Goal: Task Accomplishment & Management: Manage account settings

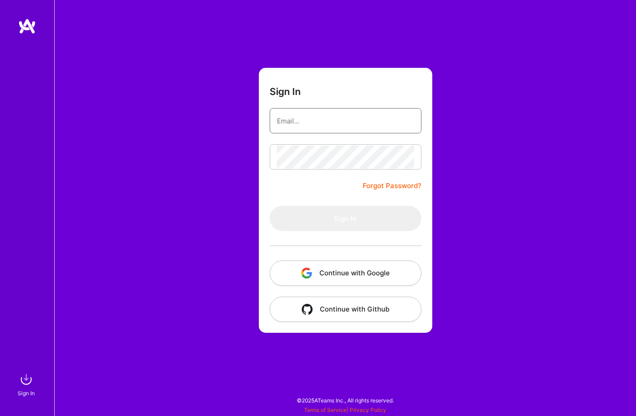
type input "[PERSON_NAME][EMAIL_ADDRESS][DOMAIN_NAME]"
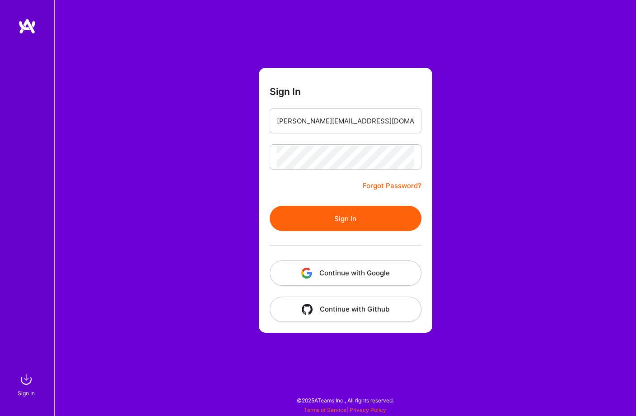
click at [298, 219] on button "Sign In" at bounding box center [346, 218] width 152 height 25
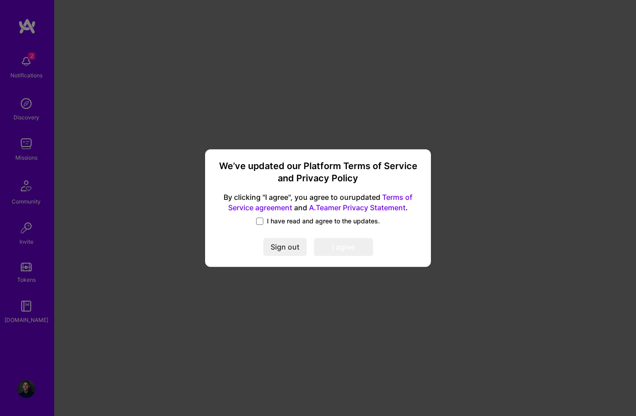
click at [271, 224] on span "I have read and agree to the updates." at bounding box center [323, 220] width 113 height 9
click at [0, 0] on input "I have read and agree to the updates." at bounding box center [0, 0] width 0 height 0
click at [343, 243] on button "I agree" at bounding box center [343, 247] width 59 height 18
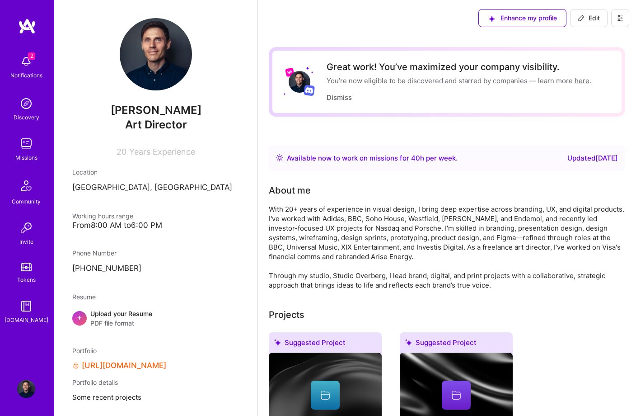
click at [379, 157] on div "Available now to work on missions for 40 h per week ." at bounding box center [372, 158] width 171 height 11
click at [340, 94] on button "Dismiss" at bounding box center [339, 97] width 25 height 9
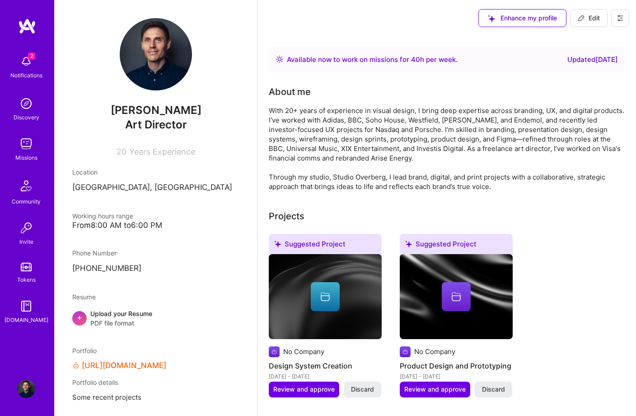
click at [594, 16] on span "Edit" at bounding box center [589, 18] width 22 height 9
select select "GB"
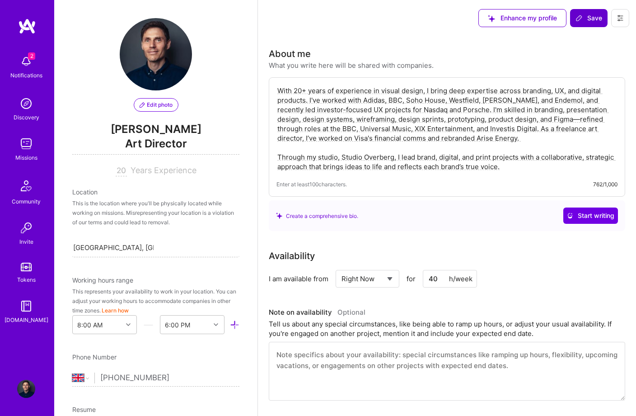
scroll to position [496, 0]
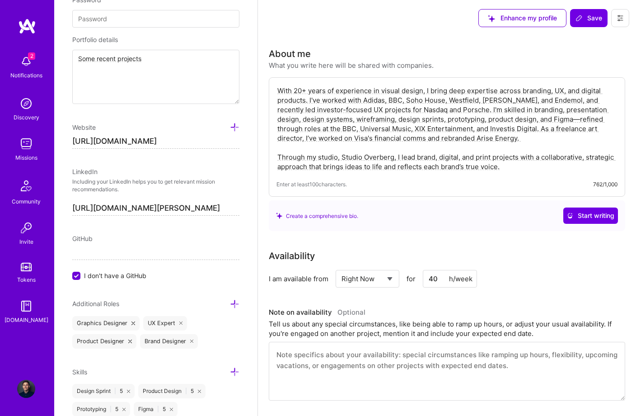
click at [390, 276] on select "Select... Right Now Future Date Not Available" at bounding box center [368, 278] width 52 height 23
select select "Future Date"
click at [342, 267] on select "Select... Right Now Future Date Not Available" at bounding box center [368, 278] width 52 height 23
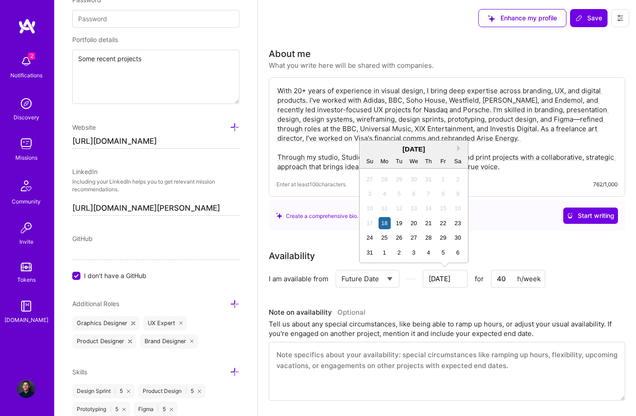
click at [454, 280] on input "[DATE]" at bounding box center [445, 279] width 45 height 18
click at [459, 151] on button "Next Month" at bounding box center [460, 148] width 6 height 6
click at [427, 209] on div "18" at bounding box center [429, 208] width 12 height 12
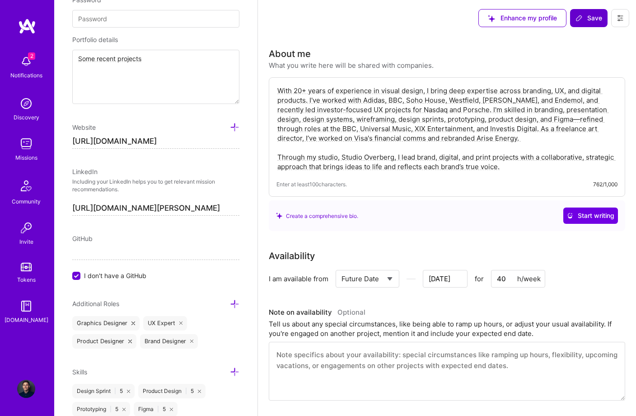
click at [597, 16] on span "Save" at bounding box center [589, 18] width 27 height 9
type input "[DATE]"
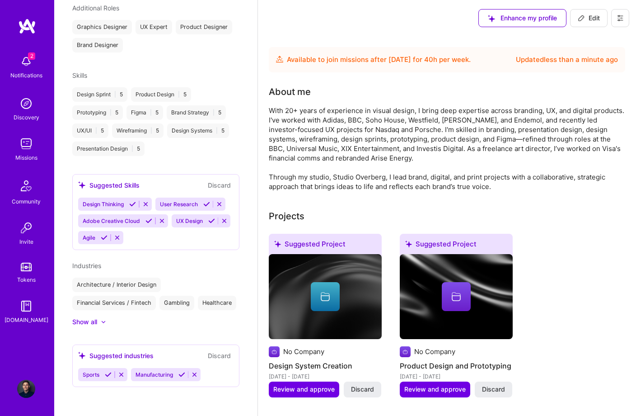
scroll to position [343, 0]
